Goal: Information Seeking & Learning: Check status

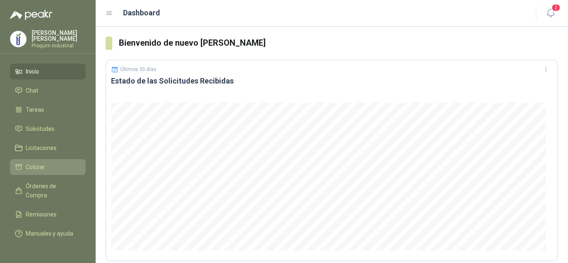
click at [35, 169] on span "Cotizar" at bounding box center [35, 167] width 19 height 9
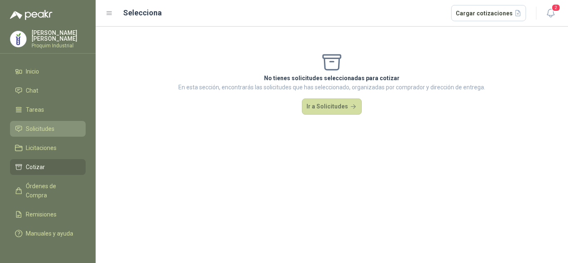
click at [49, 122] on link "Solicitudes" at bounding box center [48, 129] width 76 height 16
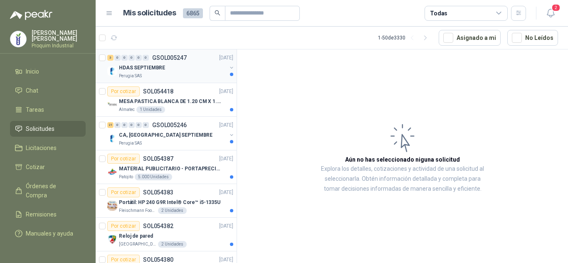
click at [159, 69] on p "HDAS SEPTIEMBRE" at bounding box center [142, 68] width 46 height 8
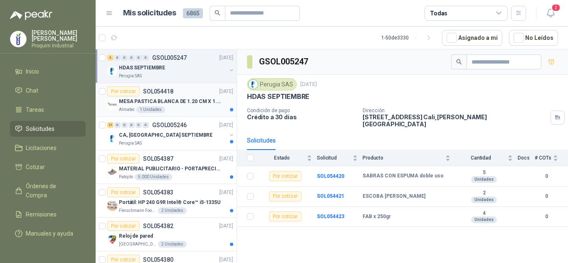
click at [193, 102] on p "MESA PASTICA BLANCA DE 1.20 CM X 1.20 CM" at bounding box center [171, 102] width 104 height 8
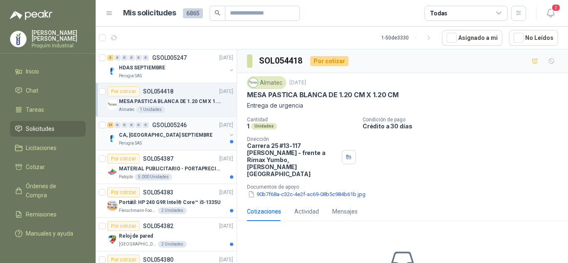
click at [209, 141] on div "Perugia SAS" at bounding box center [173, 143] width 108 height 7
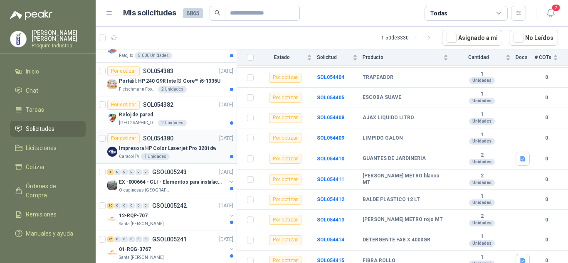
scroll to position [125, 0]
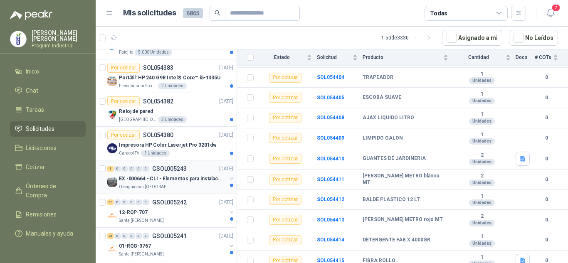
click at [172, 171] on p "GSOL005243" at bounding box center [169, 169] width 35 height 6
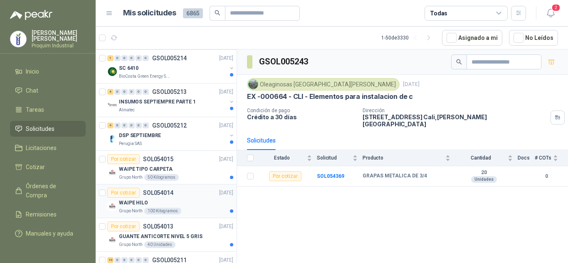
scroll to position [790, 0]
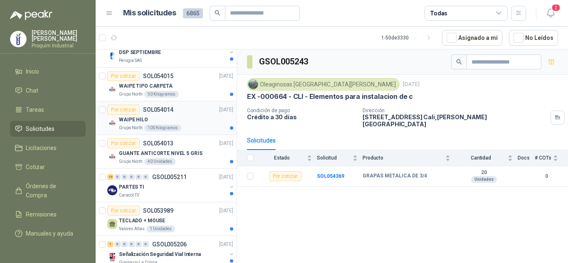
click at [196, 123] on div "WAIPE HILO" at bounding box center [176, 120] width 114 height 10
